Goal: Check status: Check status

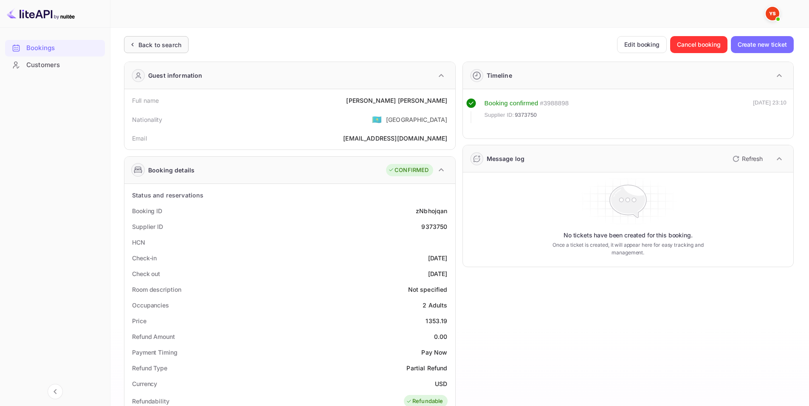
click at [129, 48] on icon at bounding box center [132, 44] width 9 height 8
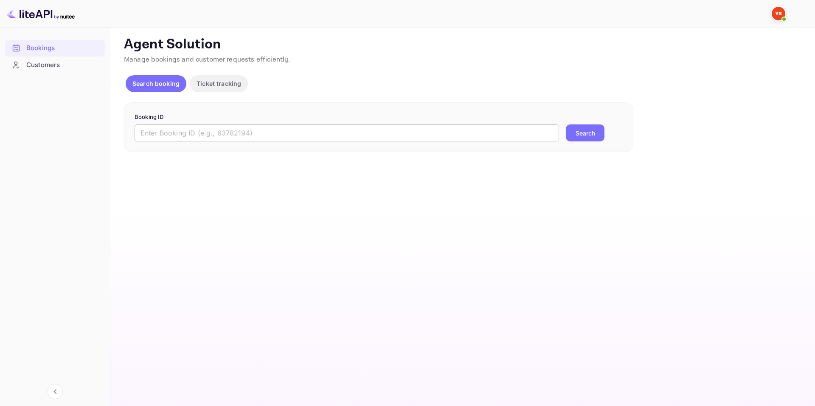
click at [258, 135] on input "text" at bounding box center [347, 132] width 425 height 17
paste input "8611966"
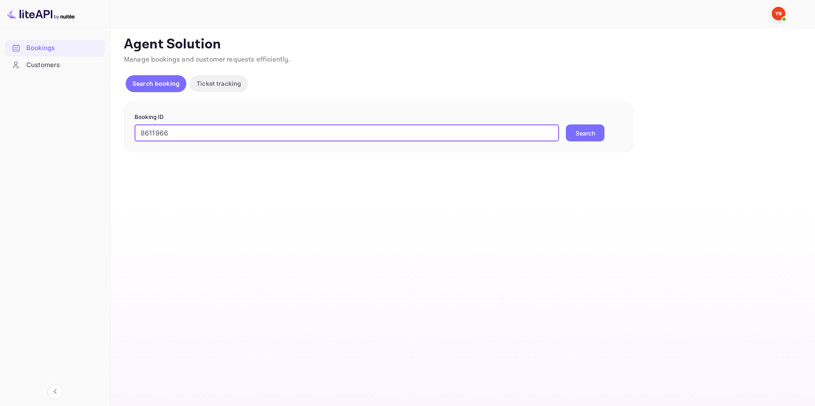
type input "8611966"
click at [580, 137] on button "Search" at bounding box center [585, 132] width 39 height 17
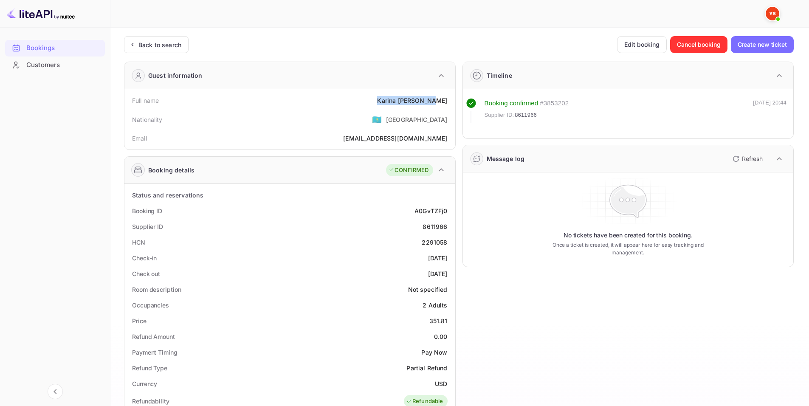
drag, startPoint x: 389, startPoint y: 100, endPoint x: 446, endPoint y: 102, distance: 57.4
click at [446, 102] on div "Full name [PERSON_NAME]" at bounding box center [290, 101] width 324 height 16
copy div "[PERSON_NAME]"
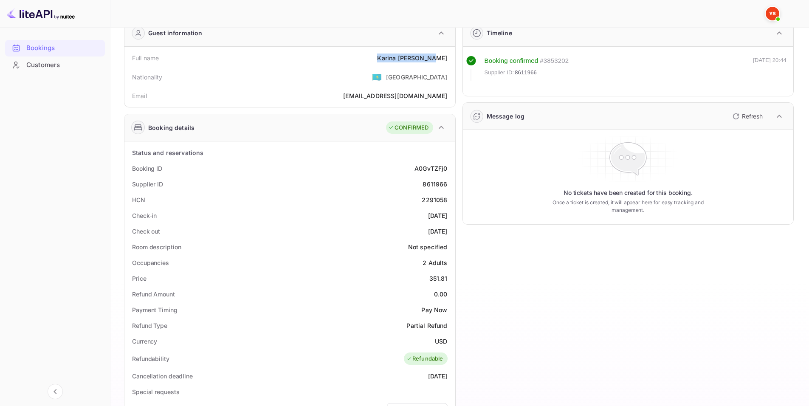
scroll to position [85, 0]
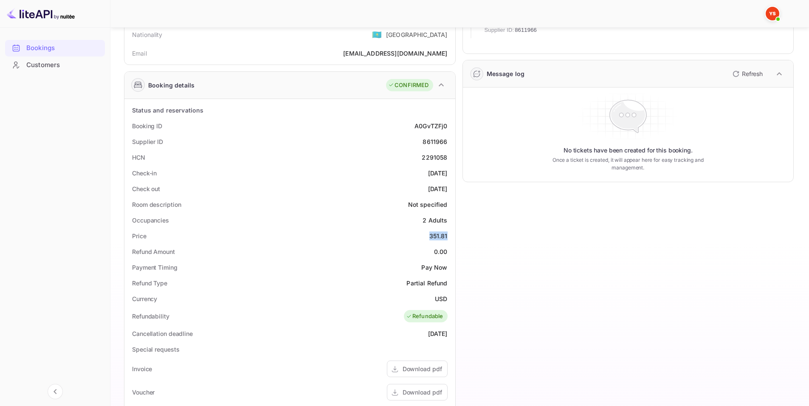
drag, startPoint x: 437, startPoint y: 234, endPoint x: 451, endPoint y: 234, distance: 14.0
click at [451, 234] on div "Price 351.81" at bounding box center [290, 236] width 324 height 16
copy div "351.81"
drag, startPoint x: 434, startPoint y: 296, endPoint x: 446, endPoint y: 298, distance: 12.0
click at [446, 298] on div "Currency USD" at bounding box center [290, 299] width 324 height 16
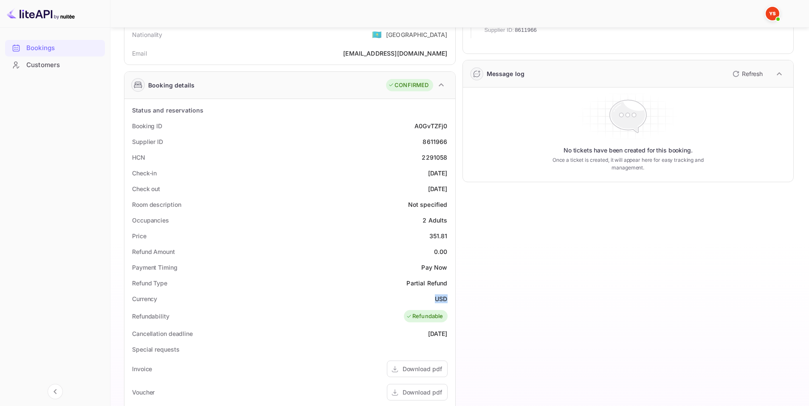
copy div "USD"
